Goal: Task Accomplishment & Management: Manage account settings

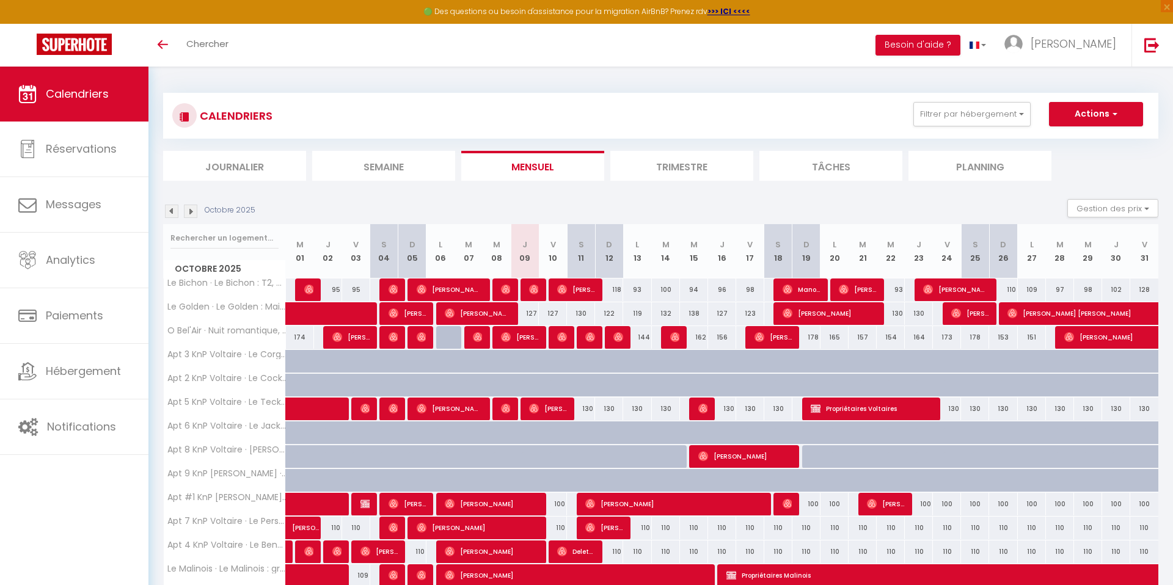
click at [175, 213] on img at bounding box center [171, 211] width 13 height 13
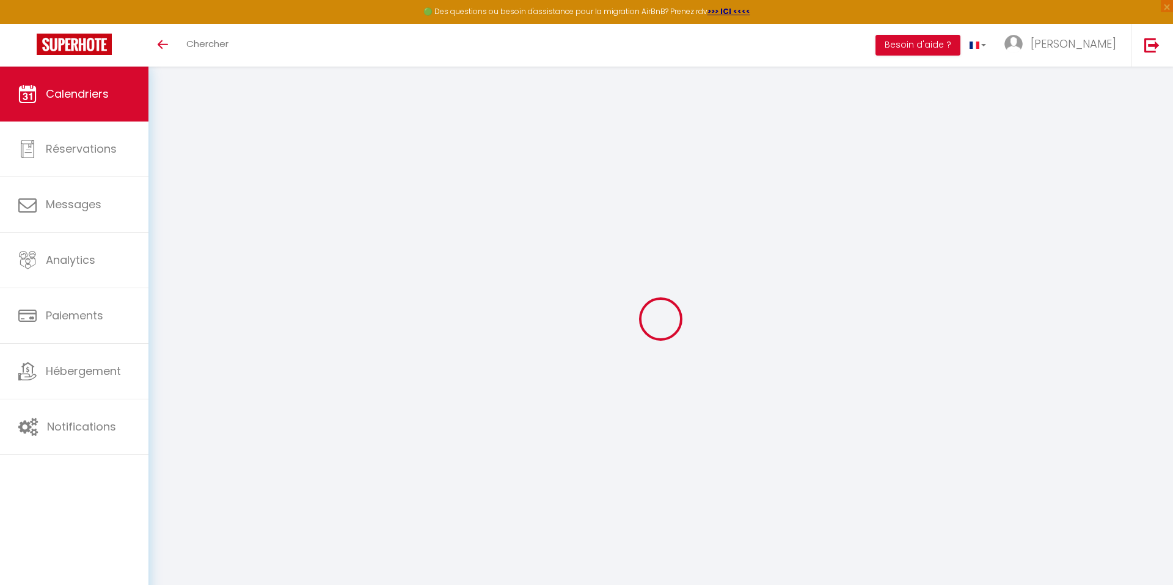
select select
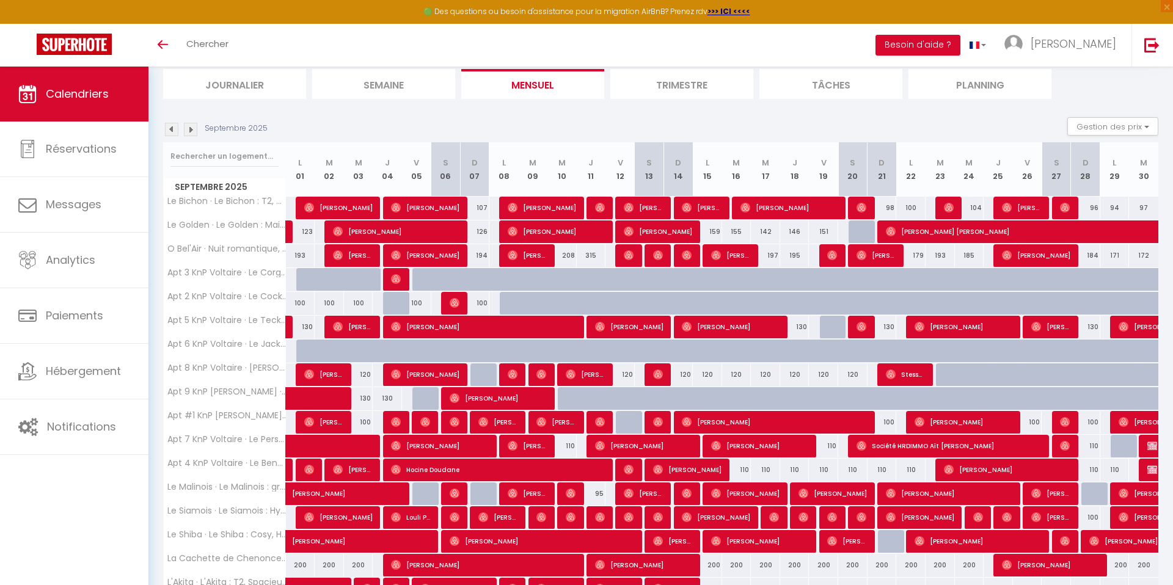
scroll to position [84, 0]
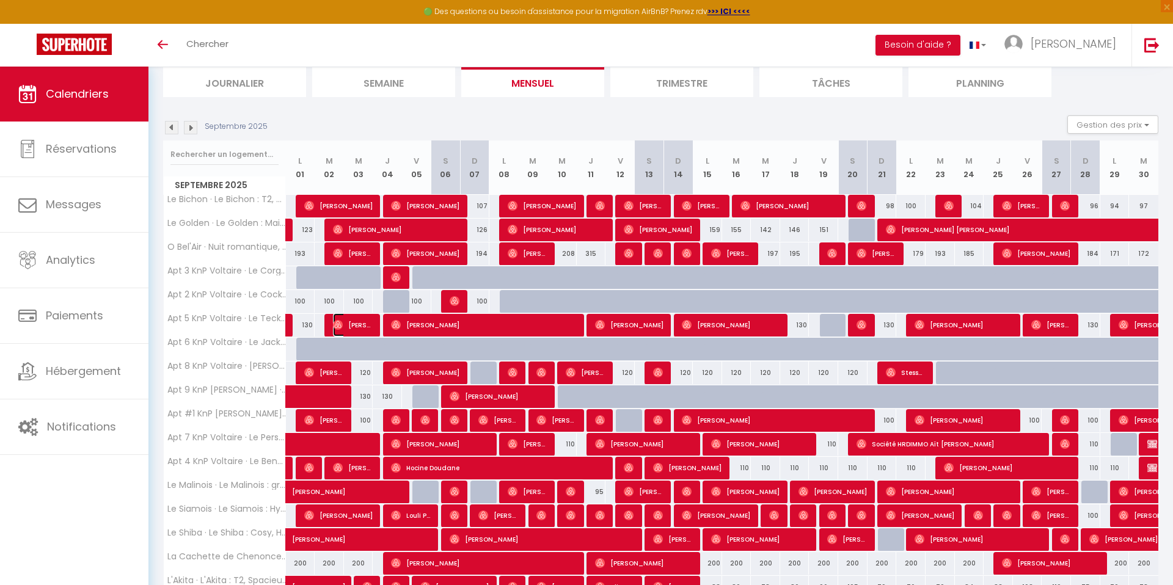
click at [355, 325] on span "[PERSON_NAME]" at bounding box center [352, 324] width 39 height 23
select select "OK"
select select "0"
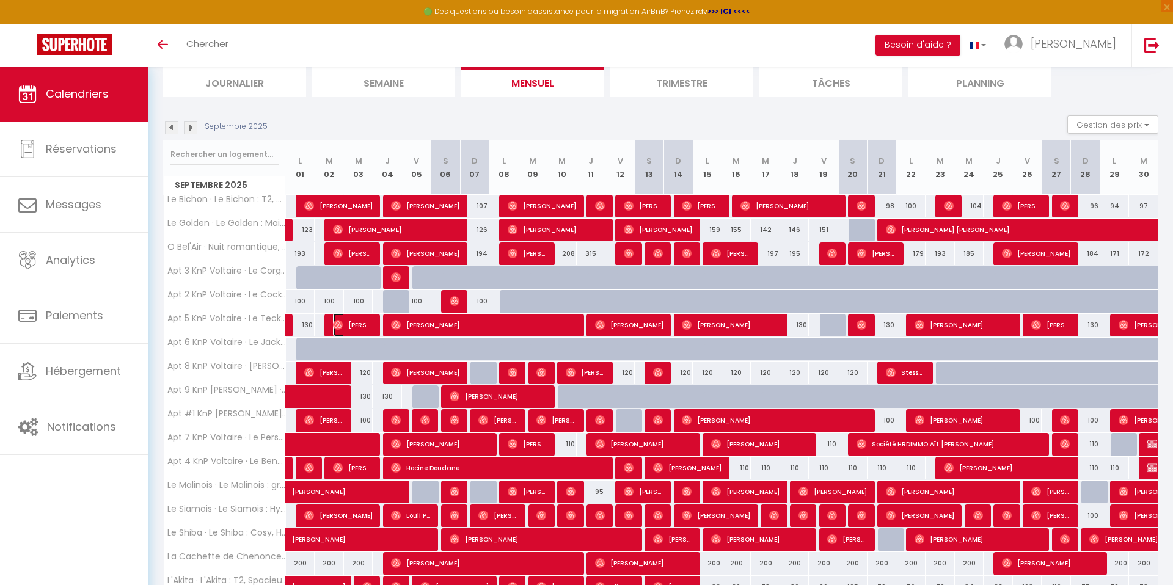
select select "1"
select select
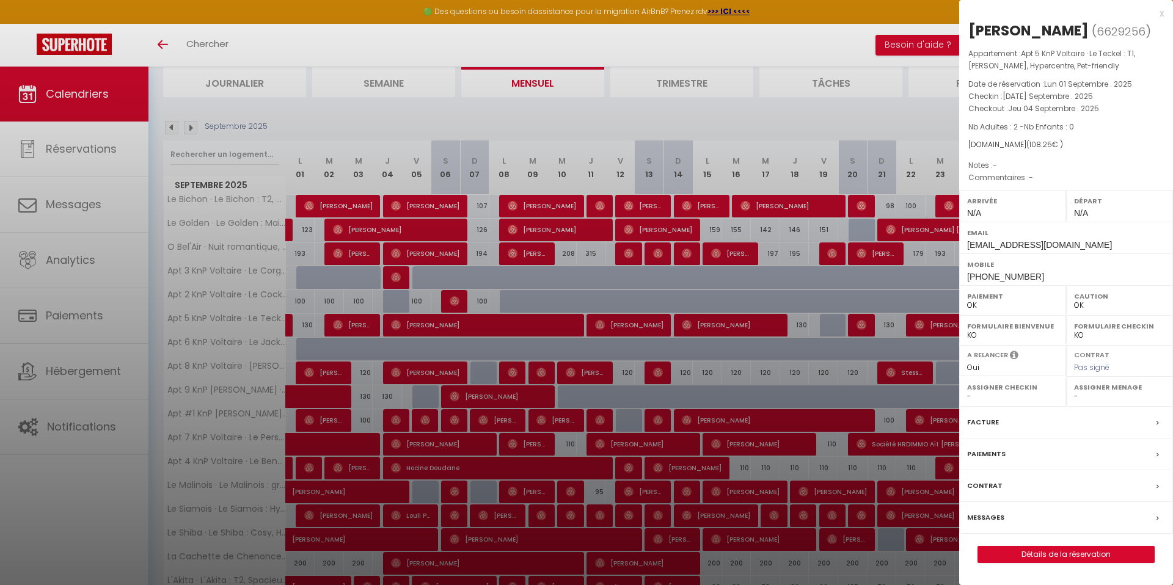
click at [410, 328] on div at bounding box center [586, 292] width 1173 height 585
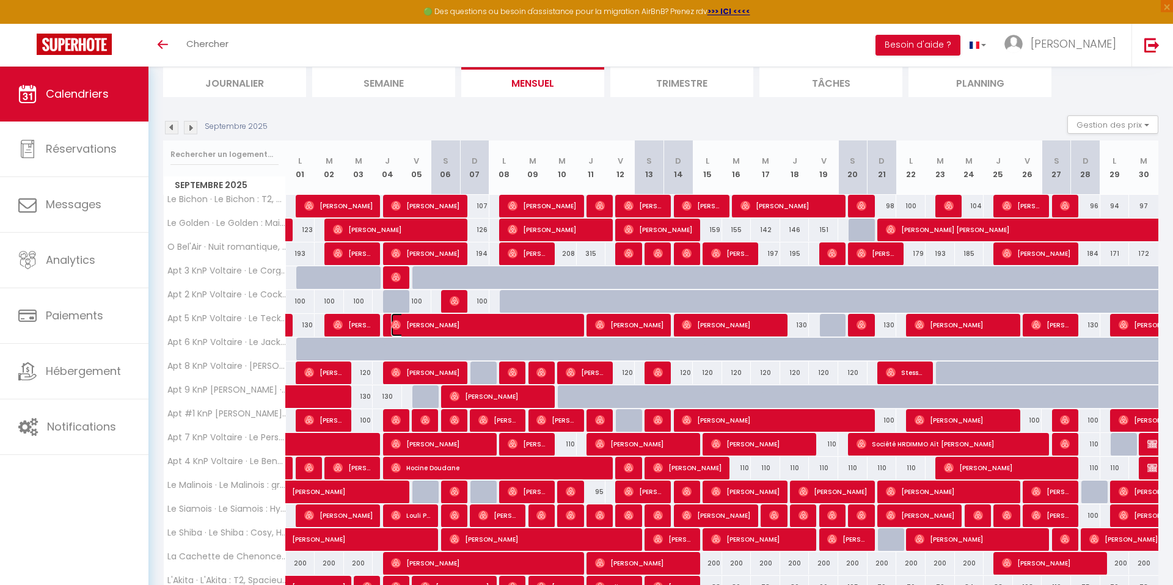
click at [404, 327] on span "[PERSON_NAME]" at bounding box center [484, 324] width 186 height 23
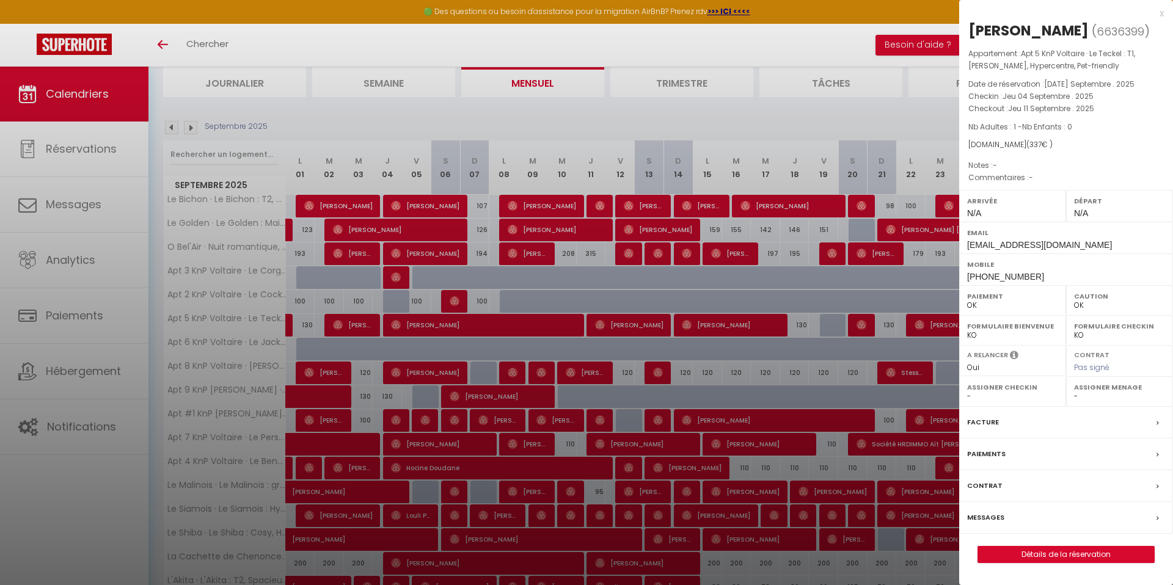
click at [404, 327] on div at bounding box center [586, 292] width 1173 height 585
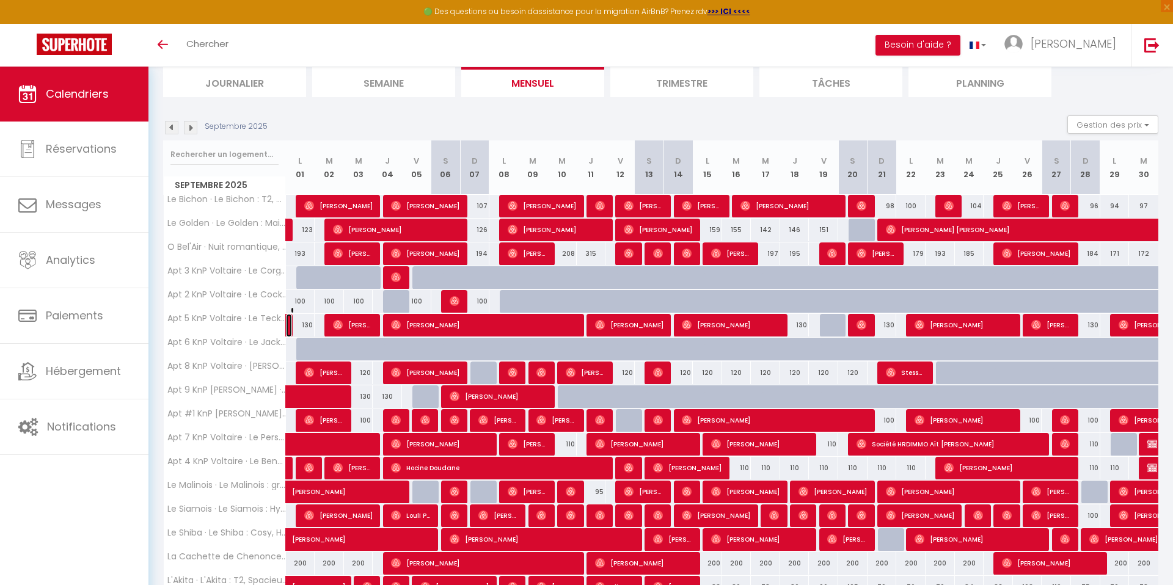
click at [290, 326] on link "[PERSON_NAME]" at bounding box center [289, 325] width 6 height 23
select select "KO"
select select "35771"
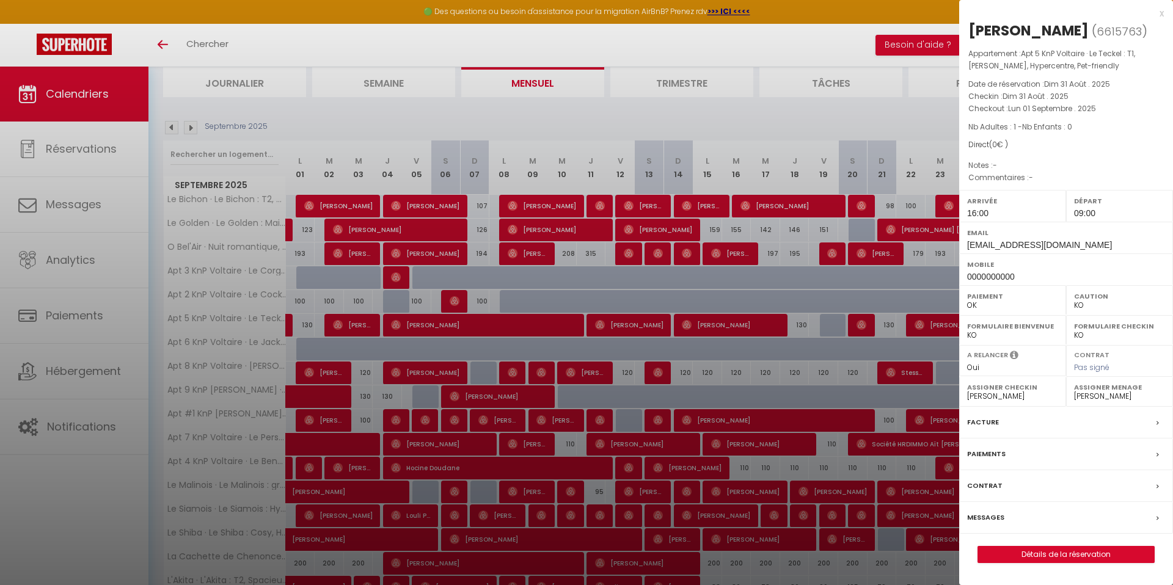
click at [371, 327] on div at bounding box center [586, 292] width 1173 height 585
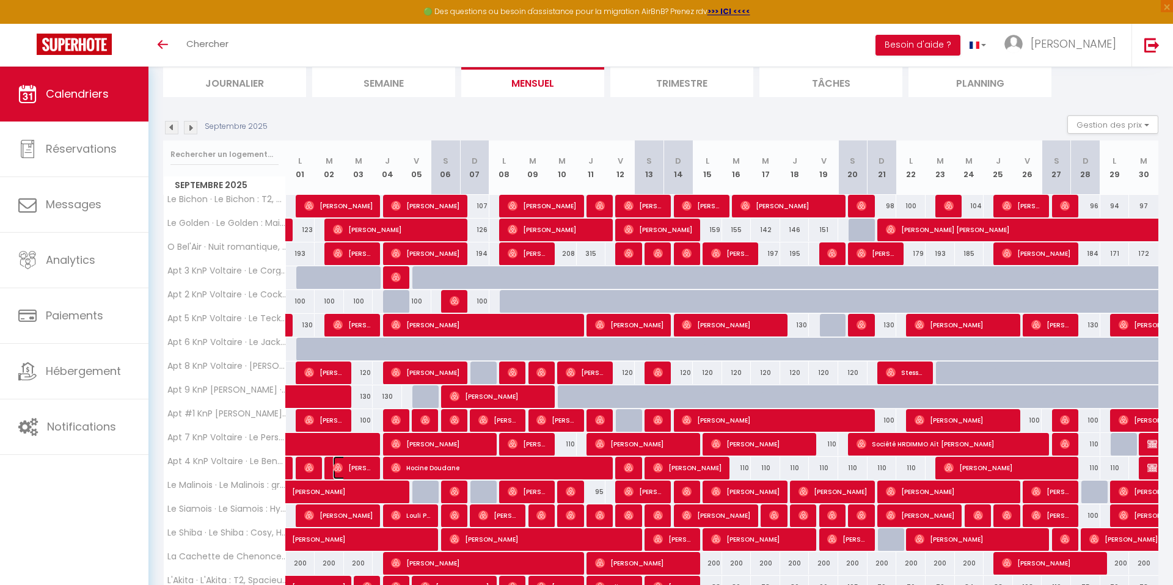
click at [359, 470] on span "[PERSON_NAME]" at bounding box center [352, 467] width 39 height 23
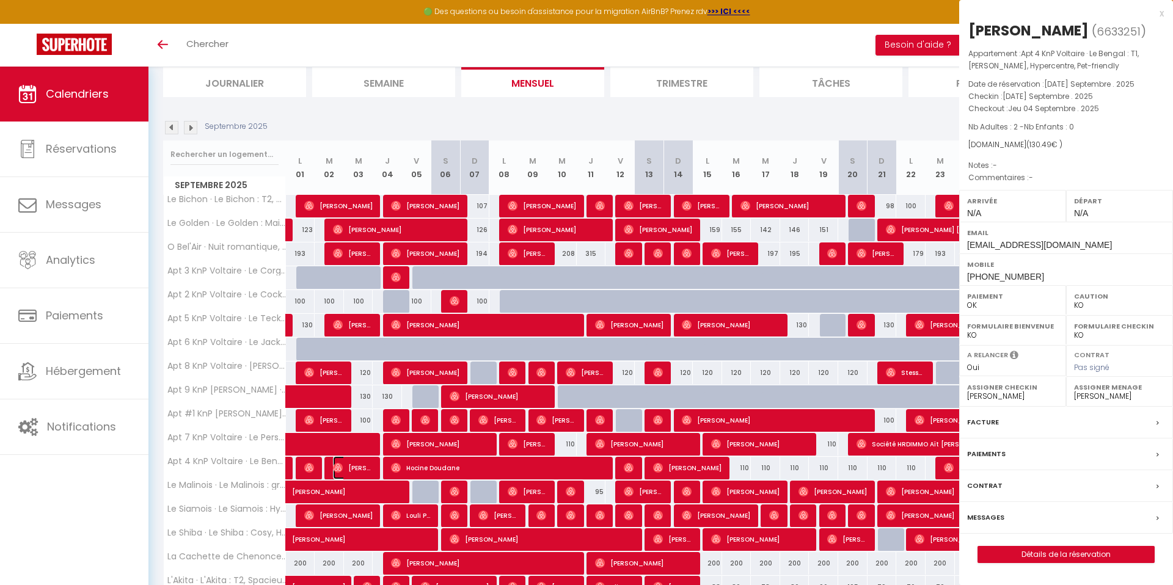
select select "OK"
select select
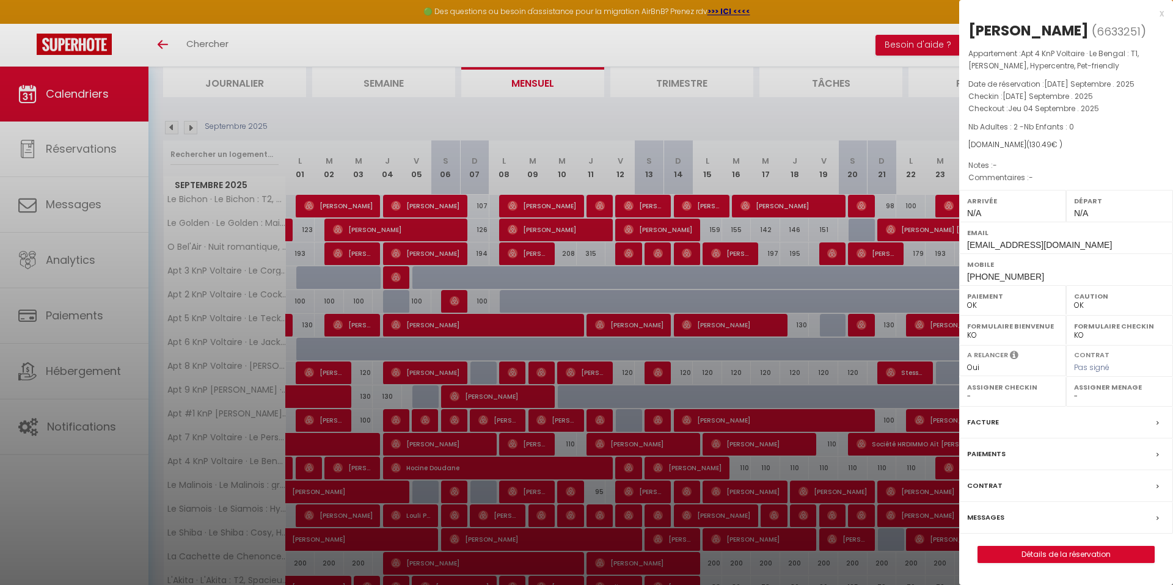
click at [318, 468] on div at bounding box center [586, 292] width 1173 height 585
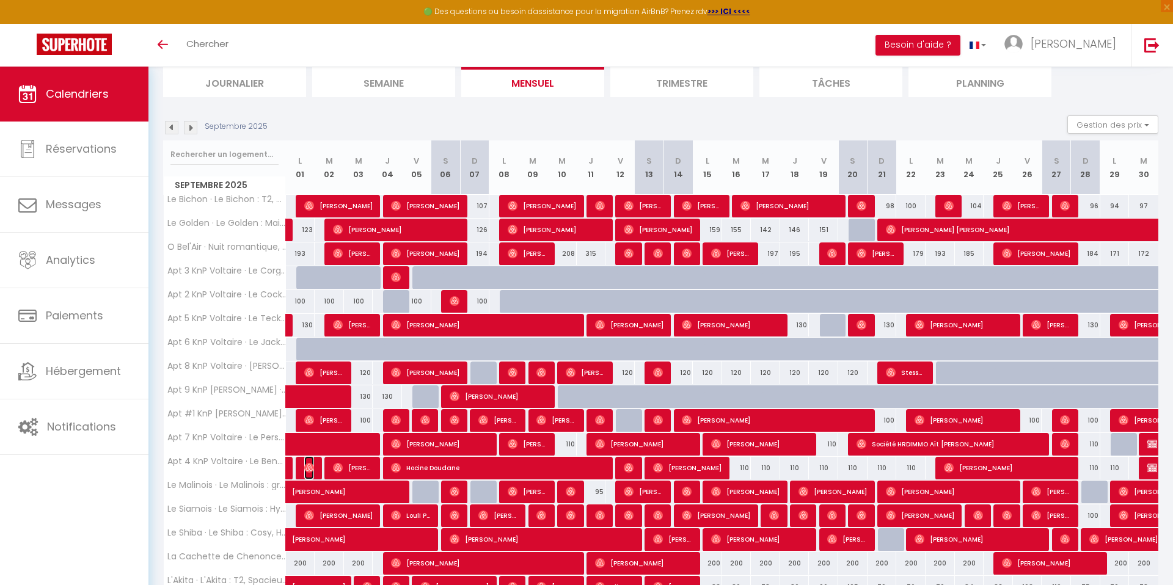
click at [308, 468] on img at bounding box center [309, 468] width 10 height 10
select select "35771"
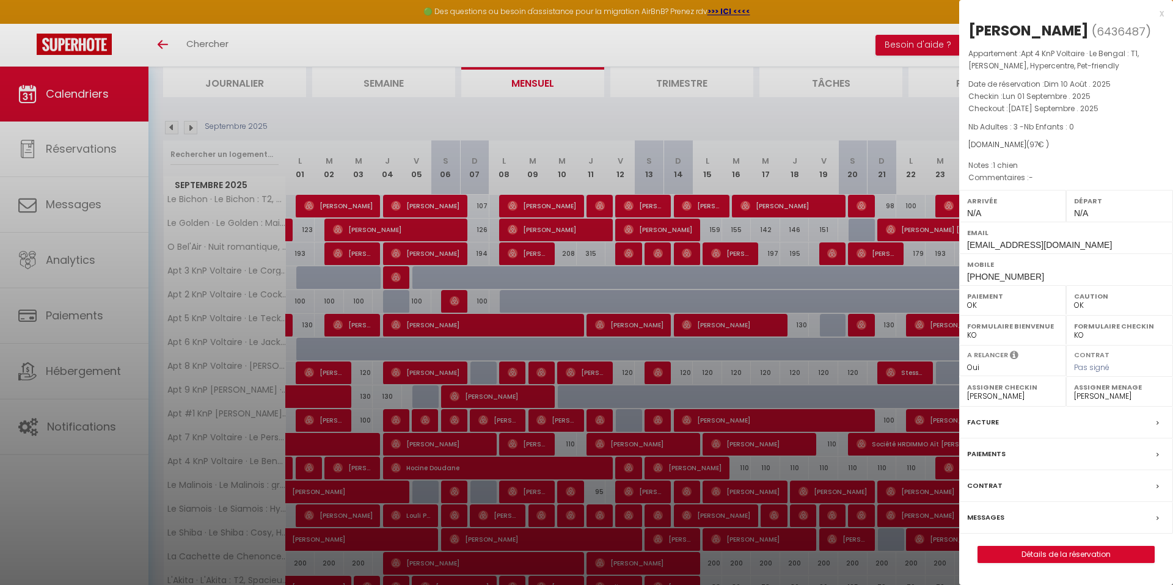
click at [319, 467] on div at bounding box center [586, 292] width 1173 height 585
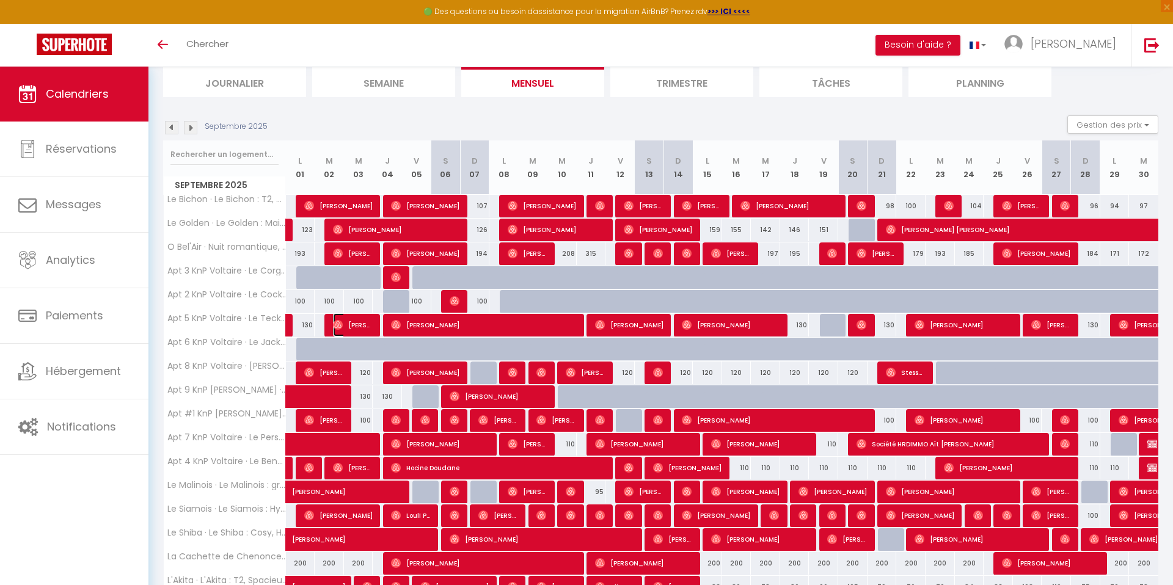
click at [364, 326] on span "[PERSON_NAME]" at bounding box center [352, 324] width 39 height 23
select select
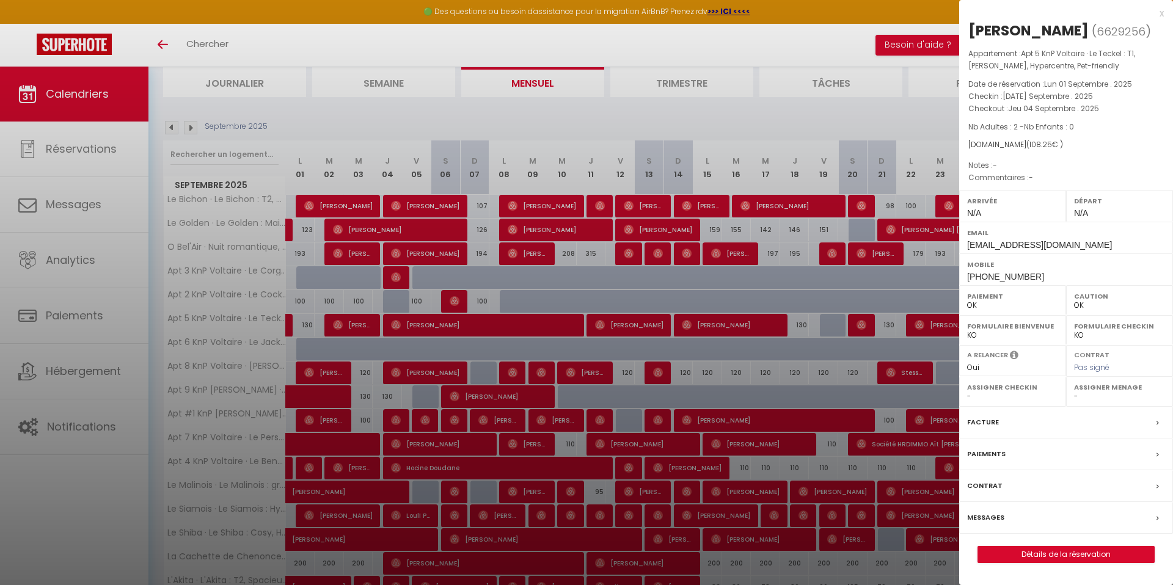
click at [364, 467] on div at bounding box center [586, 292] width 1173 height 585
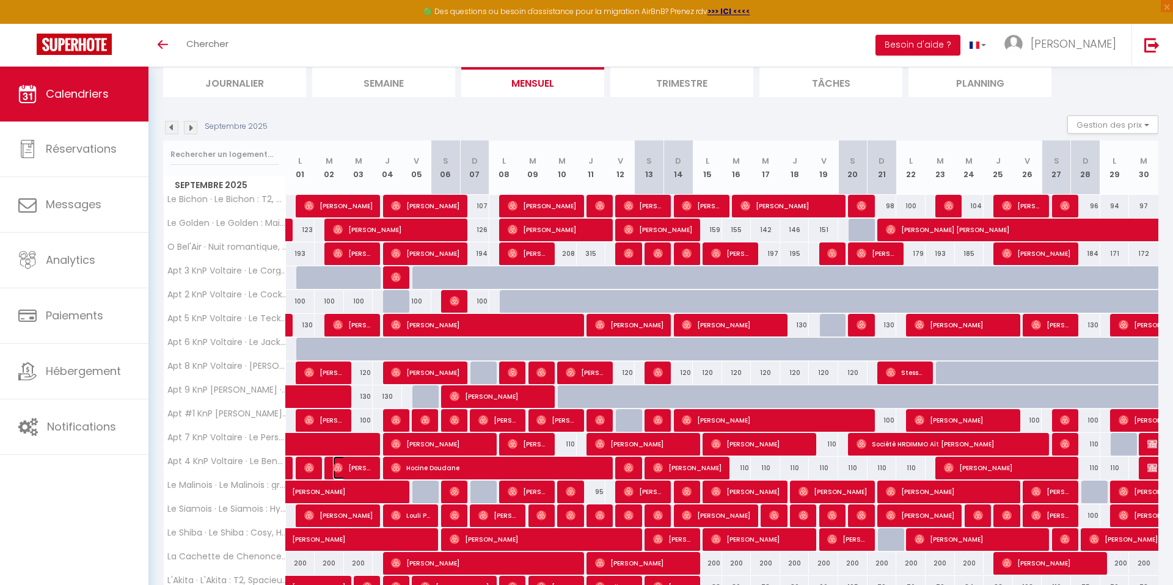
click at [365, 469] on span "[PERSON_NAME]" at bounding box center [352, 467] width 39 height 23
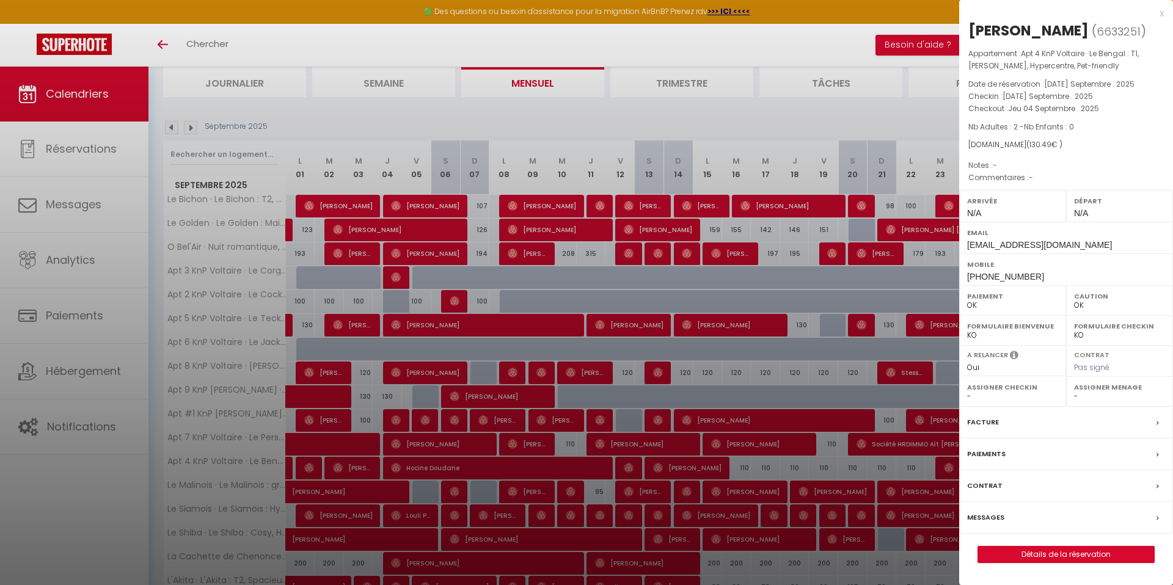
click at [365, 469] on div at bounding box center [586, 292] width 1173 height 585
